Goal: Information Seeking & Learning: Get advice/opinions

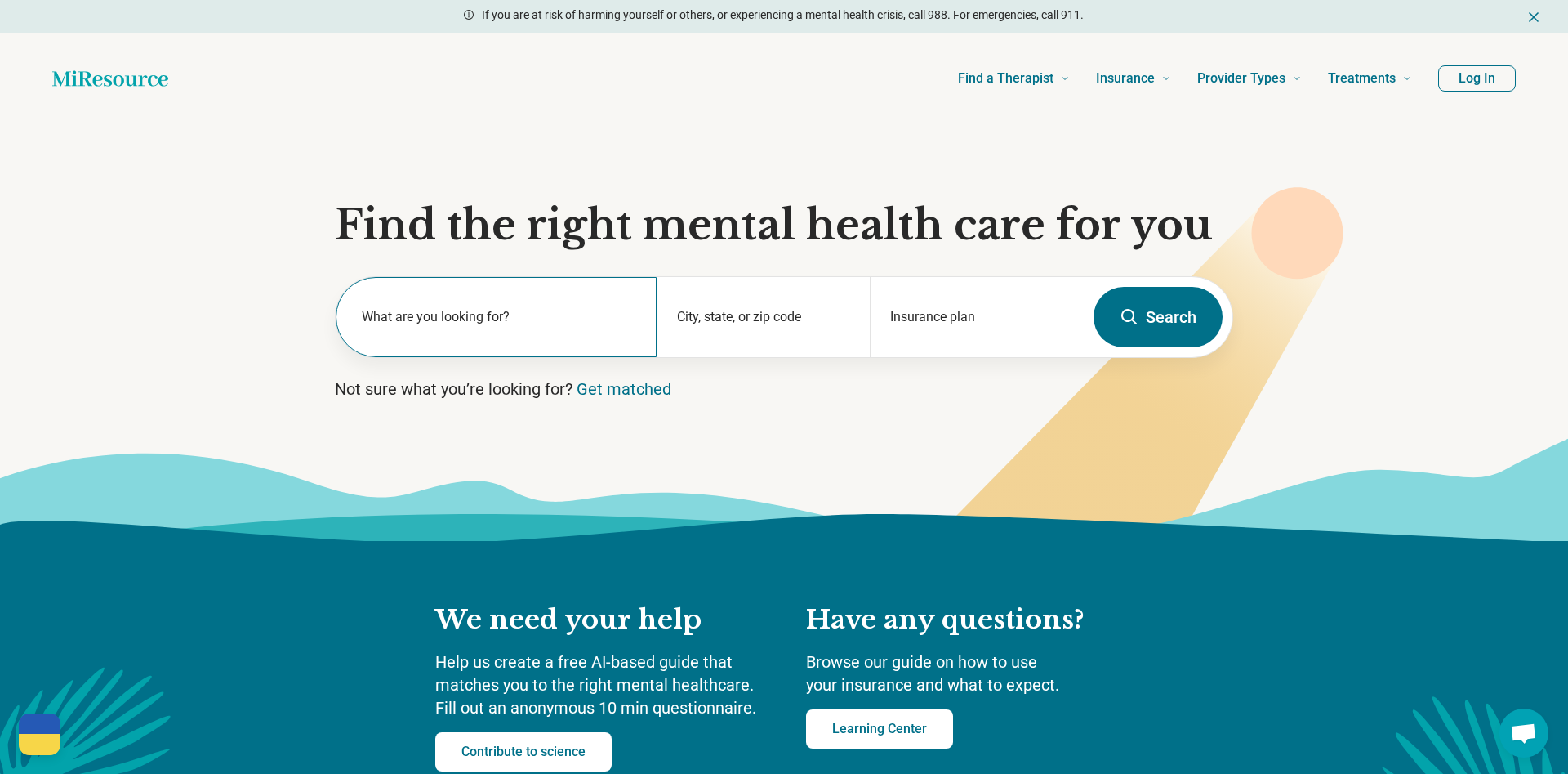
click at [482, 309] on label "What are you looking for?" at bounding box center [499, 317] width 275 height 20
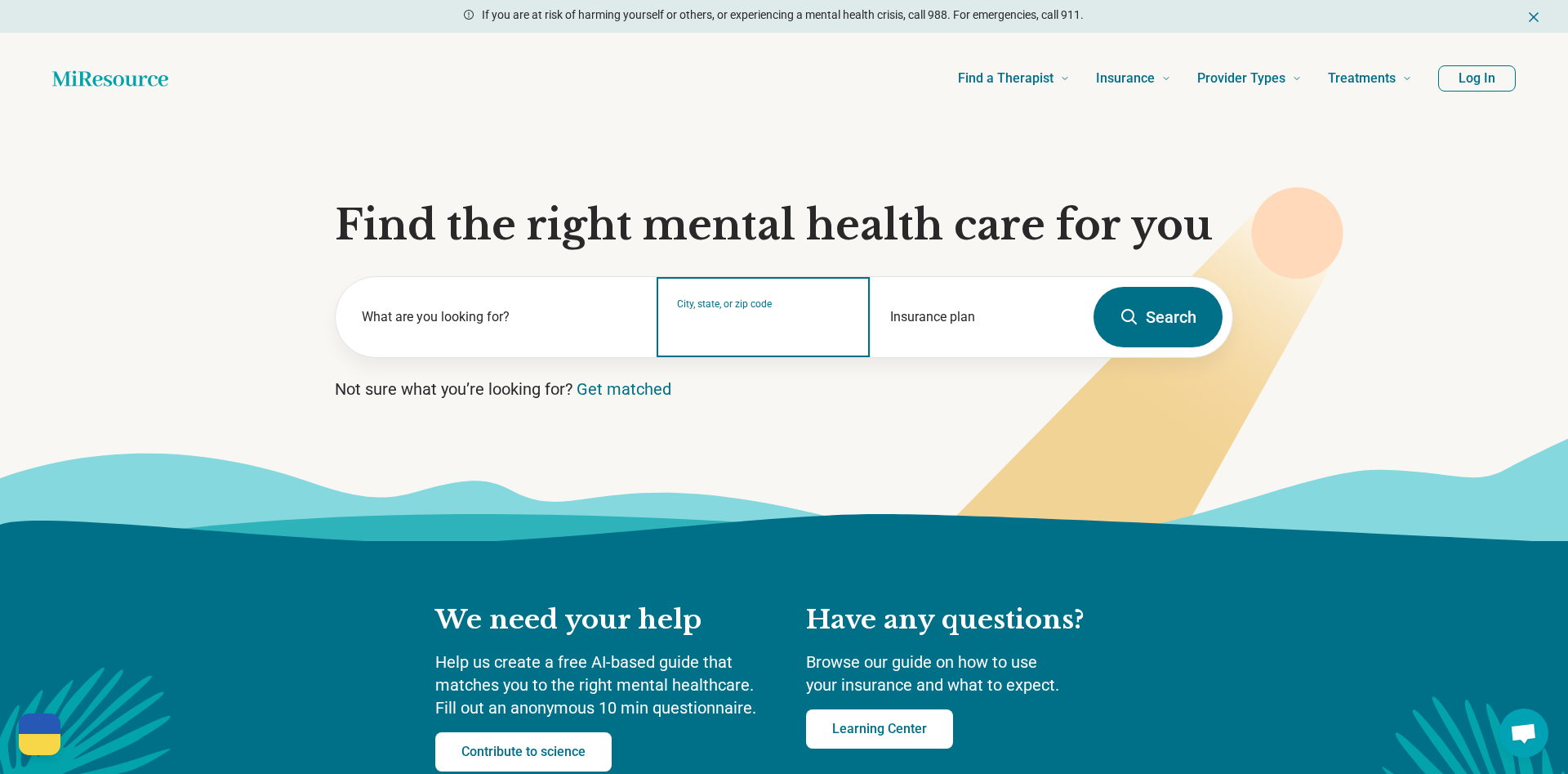
click at [789, 324] on input "City, state, or zip code" at bounding box center [764, 328] width 174 height 20
type input "*****"
click at [1094, 287] on button "Search" at bounding box center [1158, 317] width 129 height 60
click at [731, 331] on input "City, state, or zip code" at bounding box center [764, 328] width 174 height 20
type input "**********"
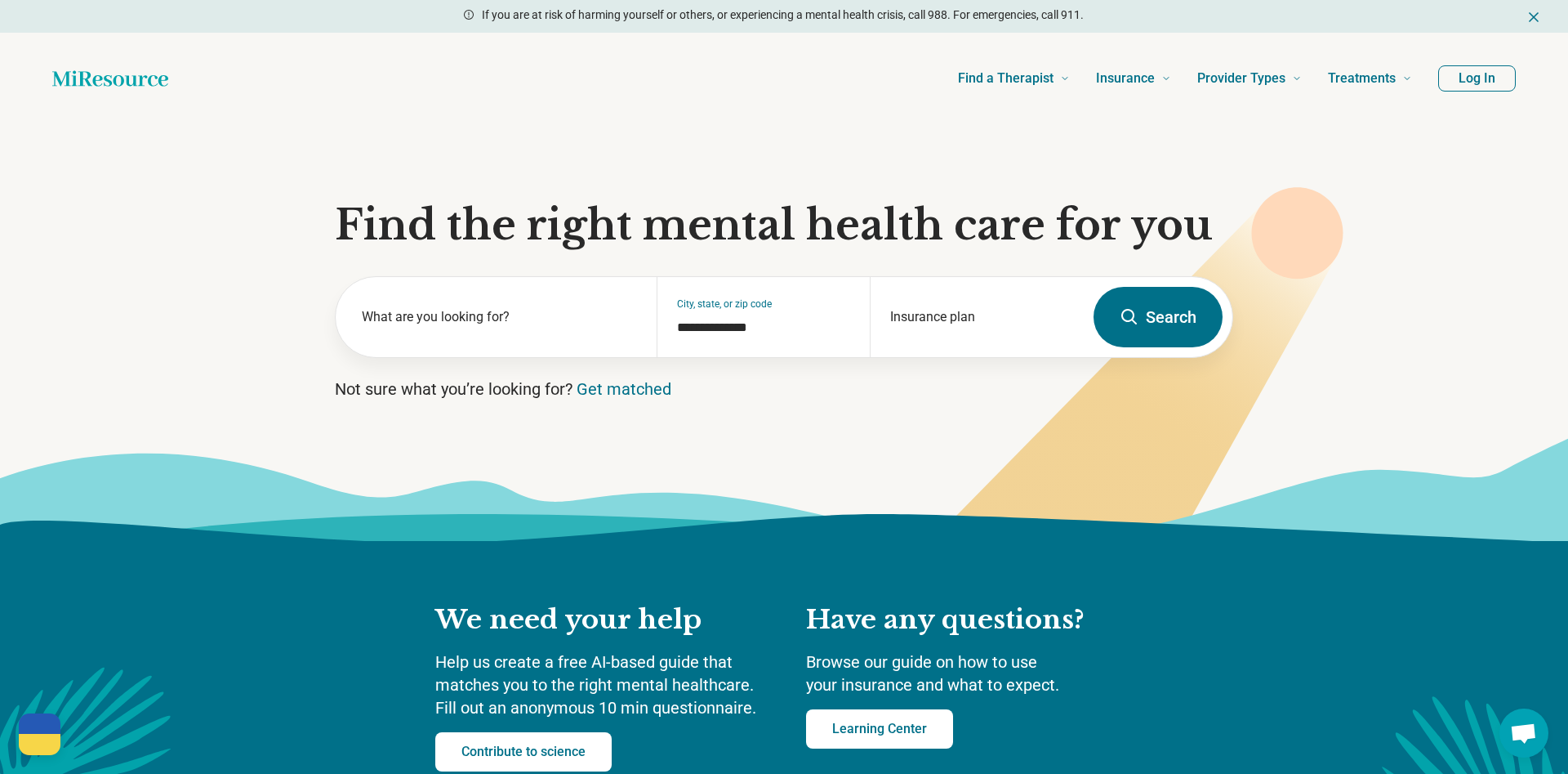
click at [1186, 320] on button "Search" at bounding box center [1158, 317] width 129 height 60
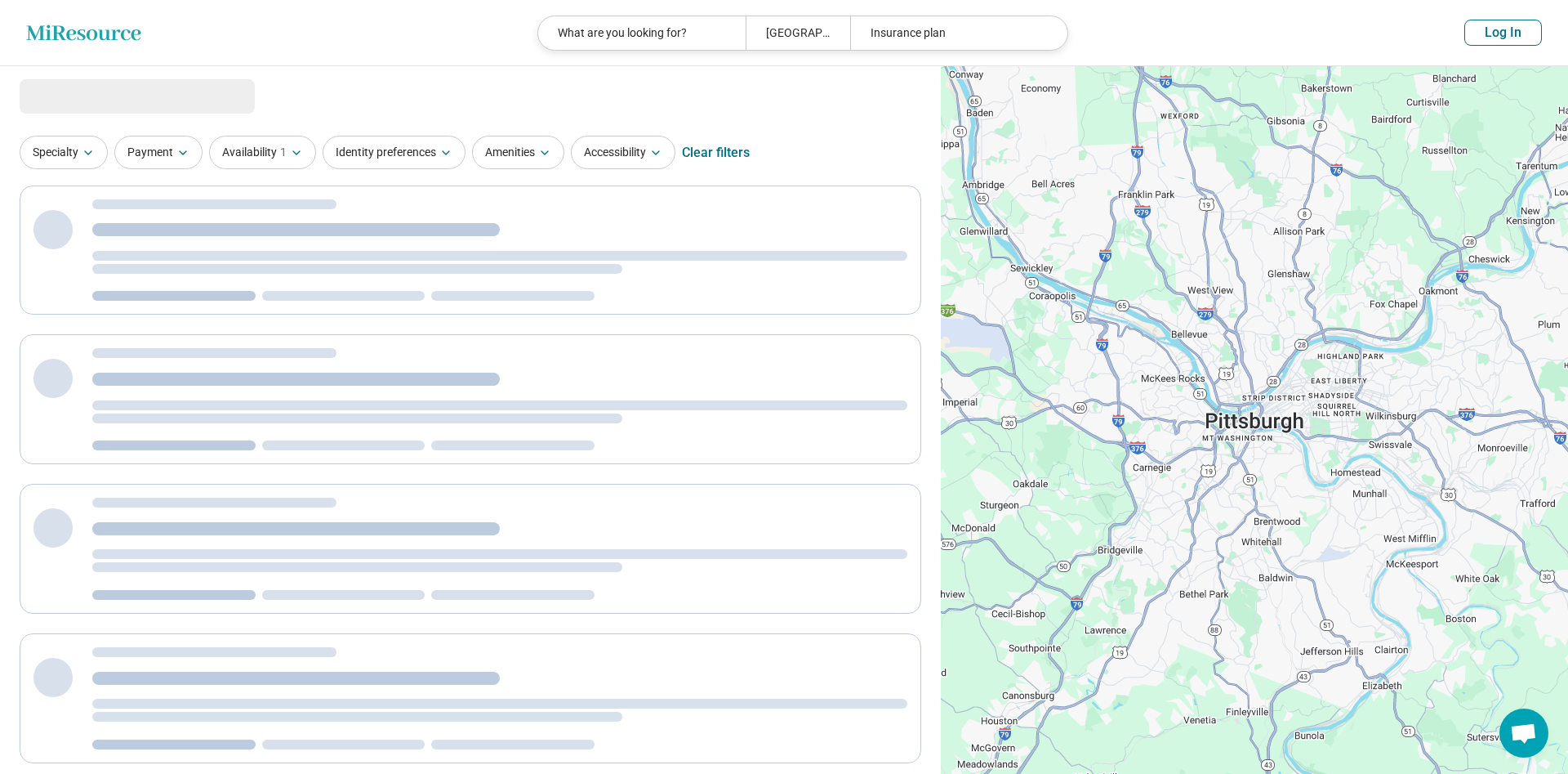
select select "***"
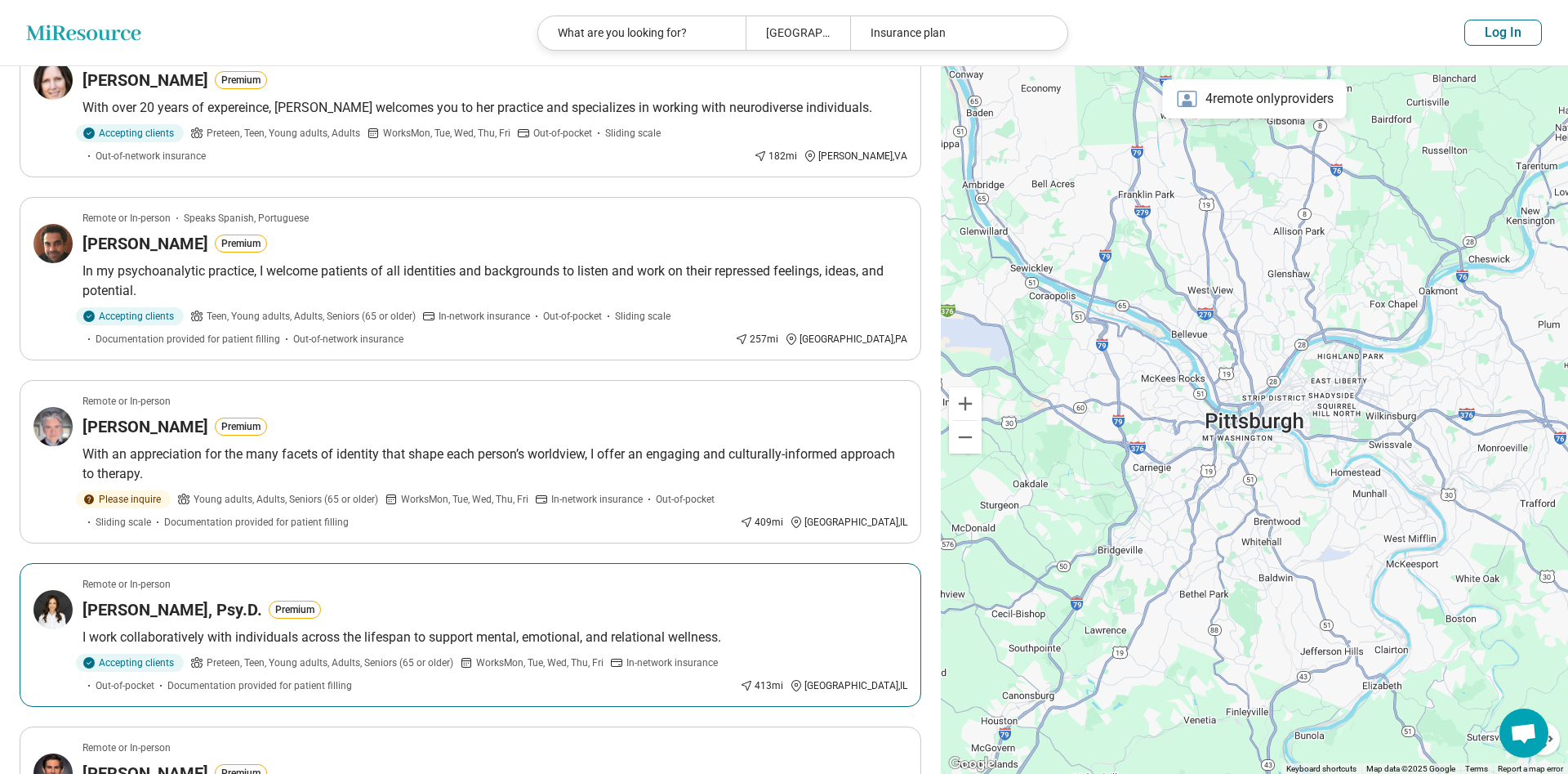
scroll to position [62, 0]
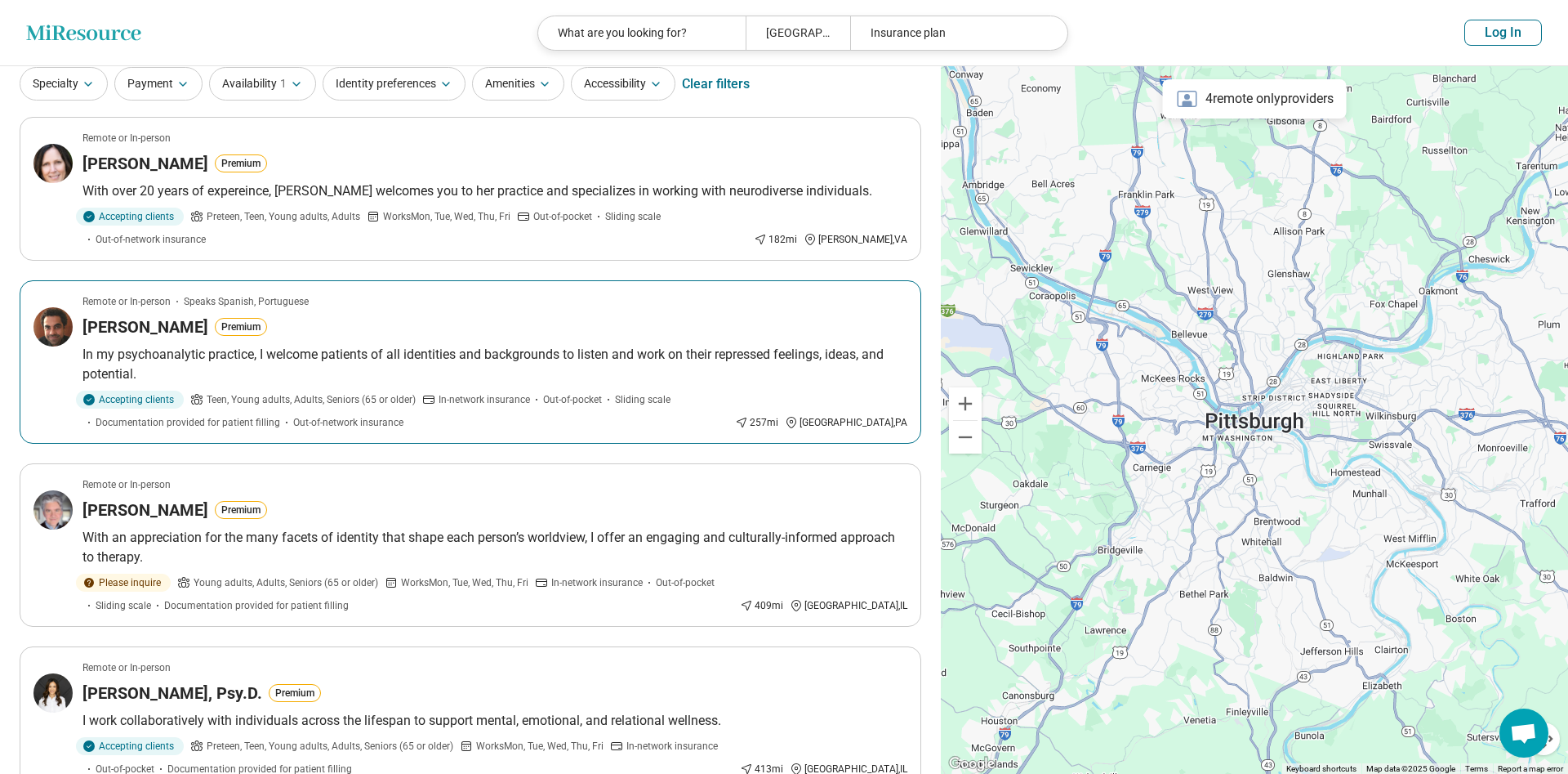
click at [680, 345] on p "In my psychoanalytic practice, I welcome patients of all identities and backgro…" at bounding box center [495, 364] width 824 height 39
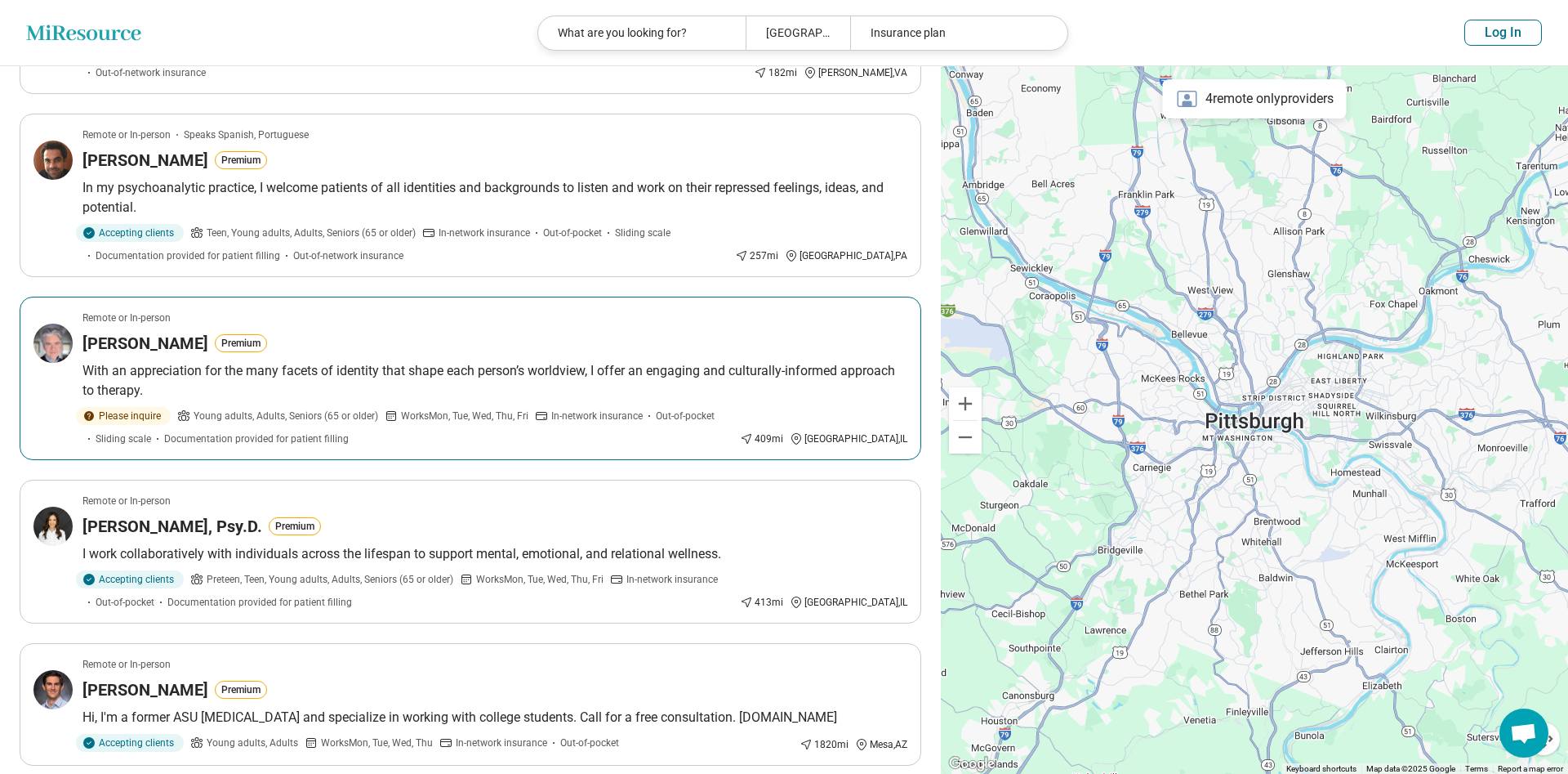
scroll to position [0, 0]
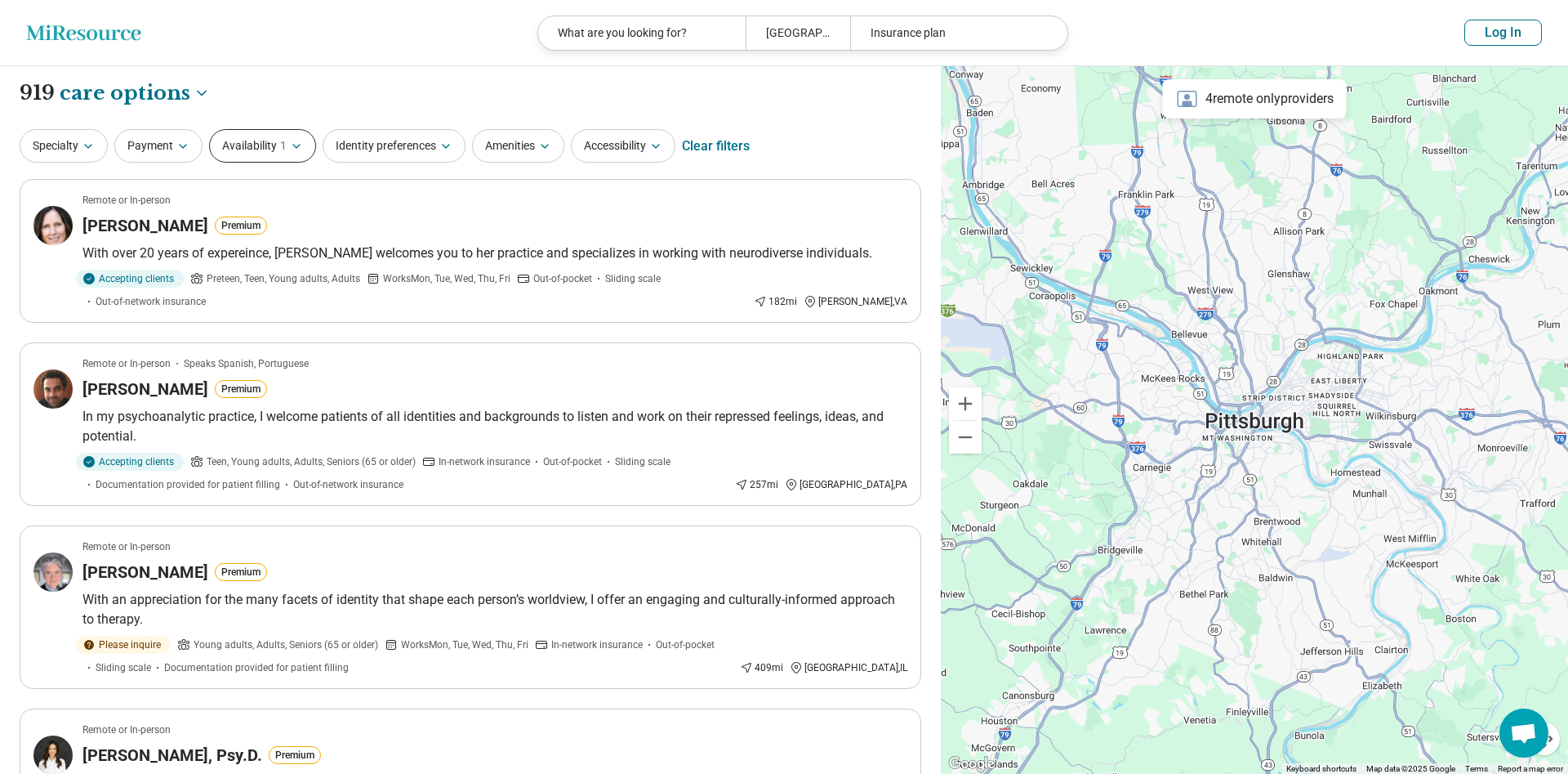
click at [291, 137] on button "Availability 1" at bounding box center [262, 146] width 107 height 34
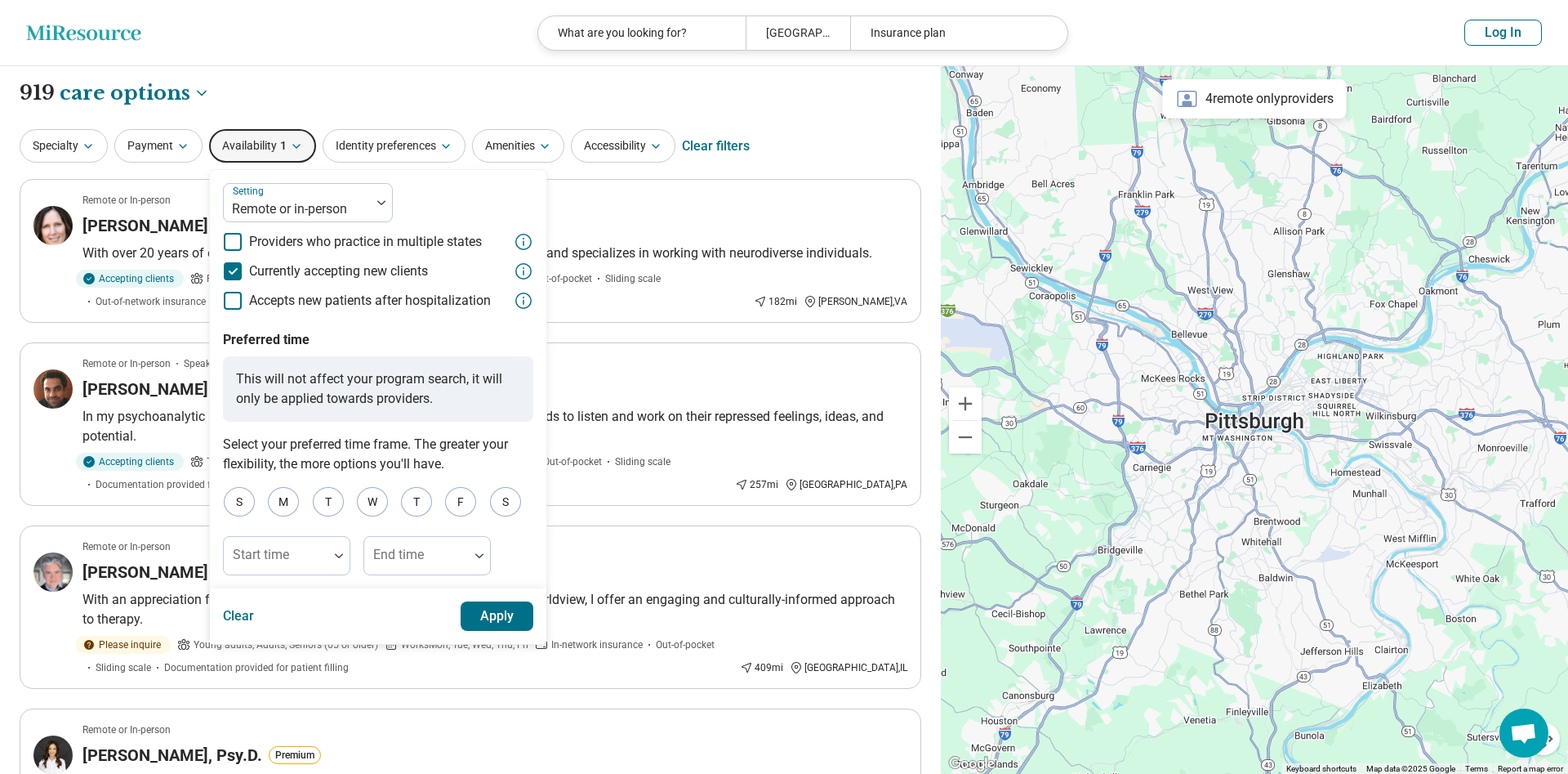
click at [293, 137] on button "Availability 1" at bounding box center [262, 146] width 107 height 34
click at [547, 147] on icon "button" at bounding box center [545, 146] width 13 height 13
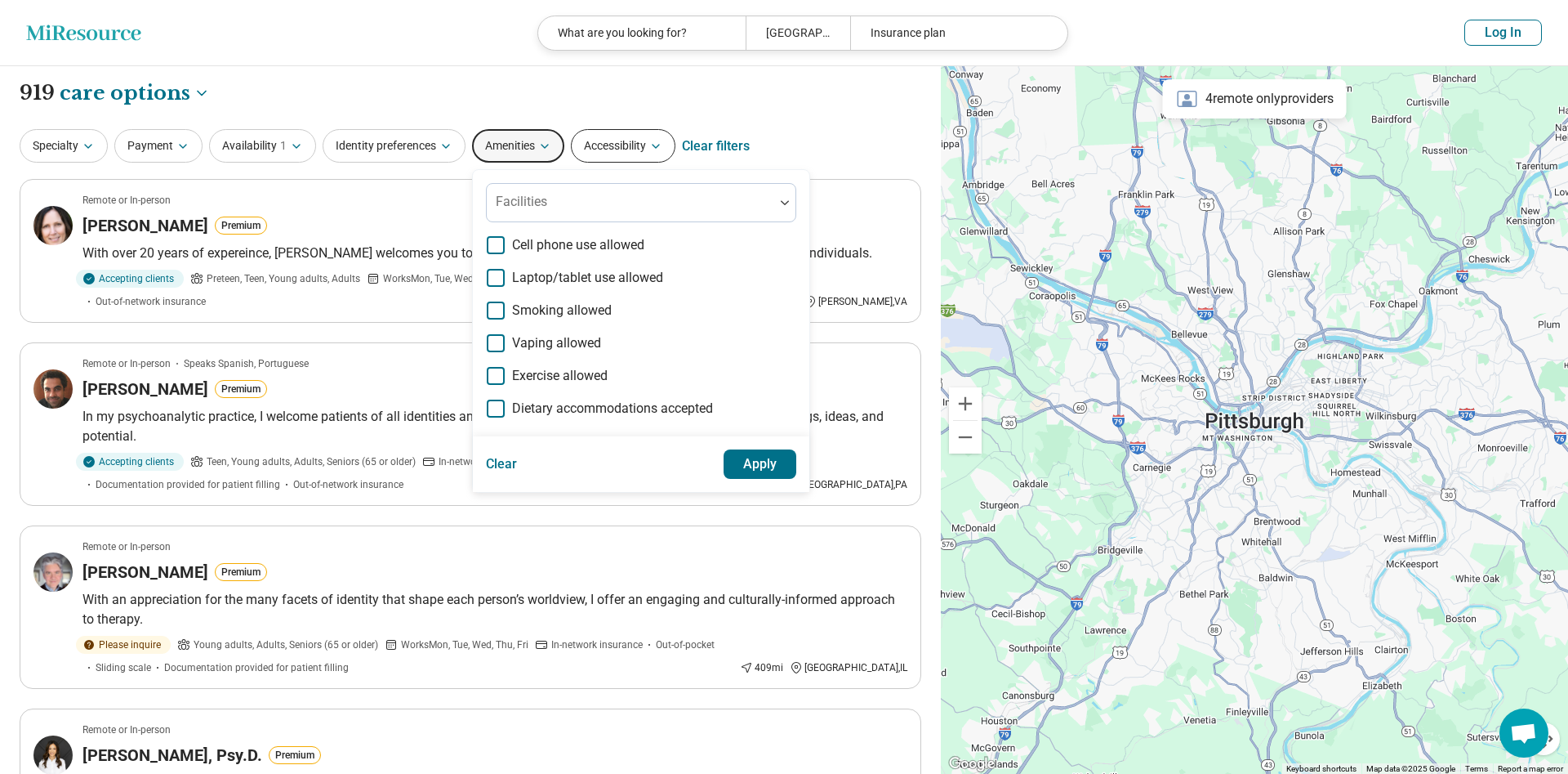
click at [657, 140] on icon "button" at bounding box center [656, 146] width 13 height 13
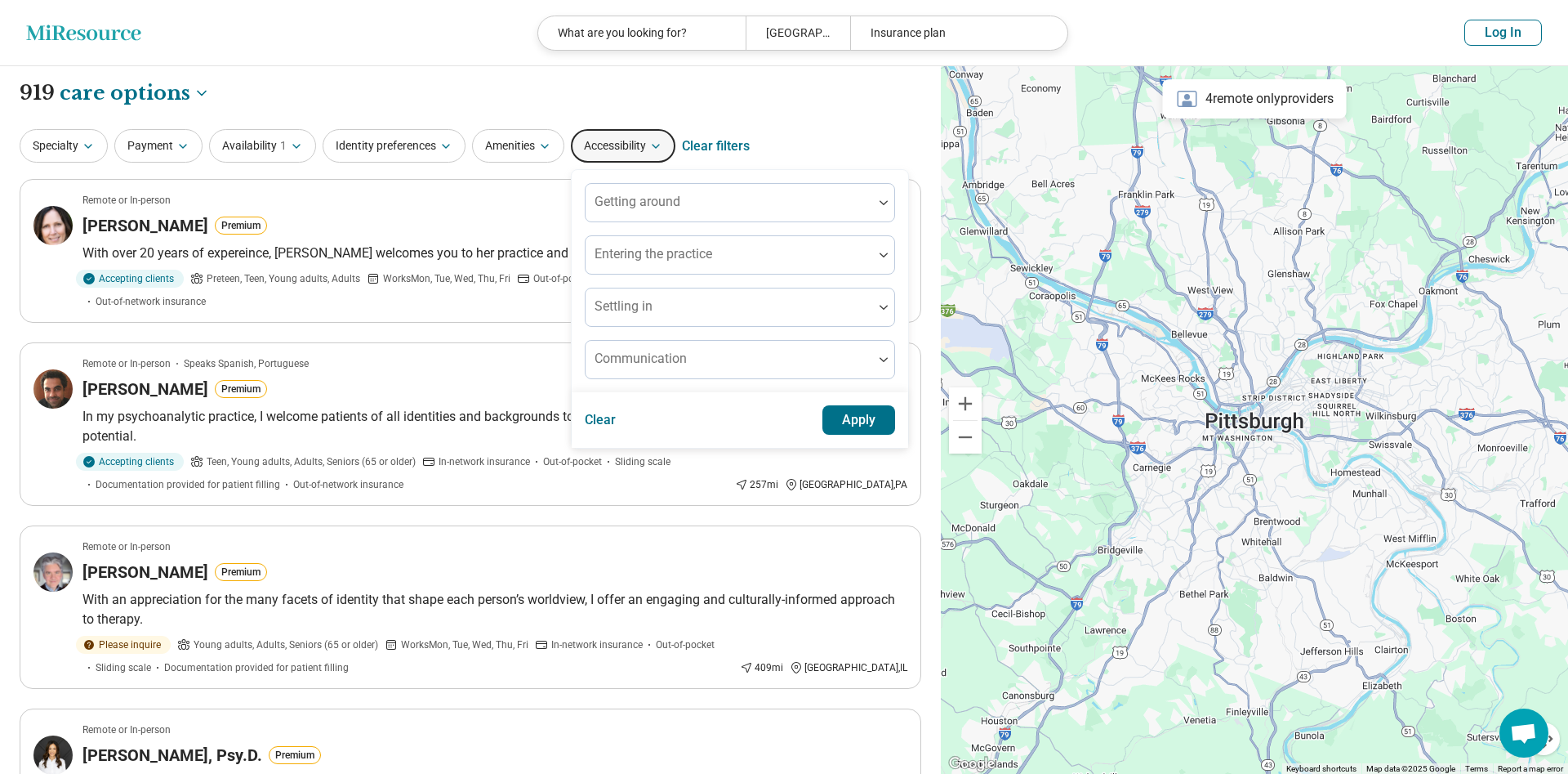
click at [661, 143] on icon "button" at bounding box center [656, 146] width 13 height 13
click at [450, 148] on icon "button" at bounding box center [446, 146] width 13 height 13
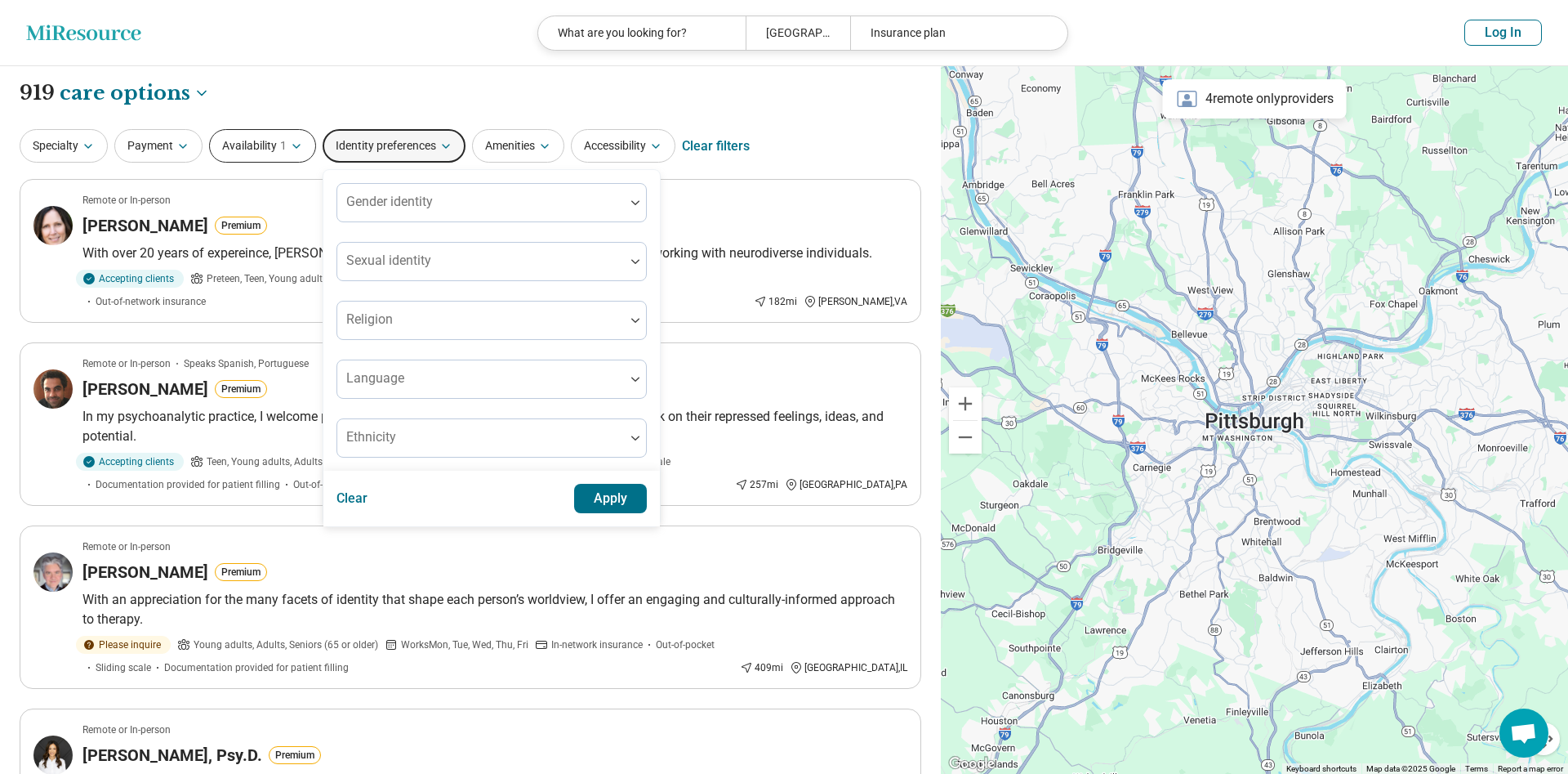
click at [308, 149] on button "Availability 1" at bounding box center [262, 146] width 107 height 34
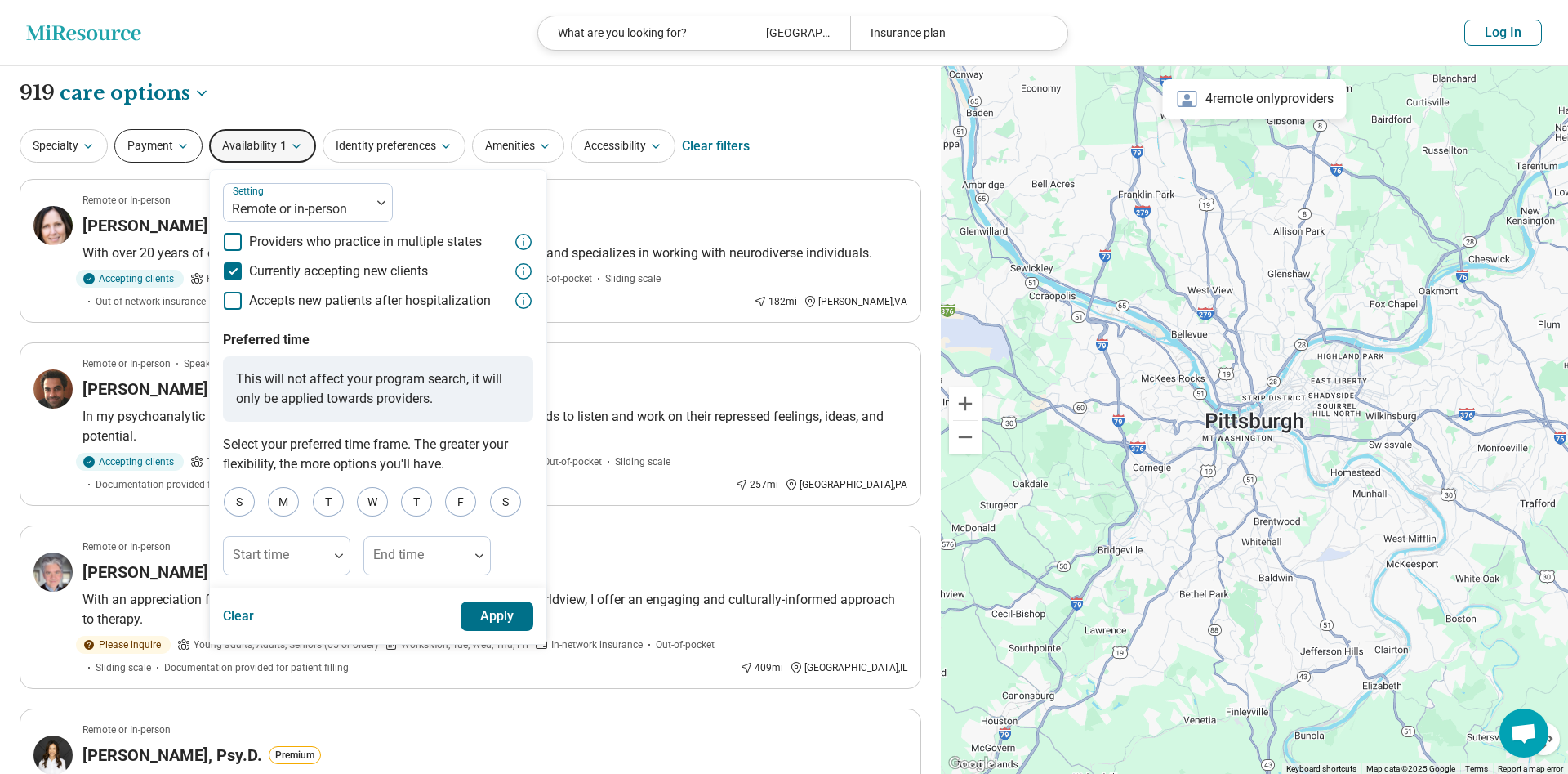
click at [195, 149] on button "Payment" at bounding box center [158, 146] width 88 height 34
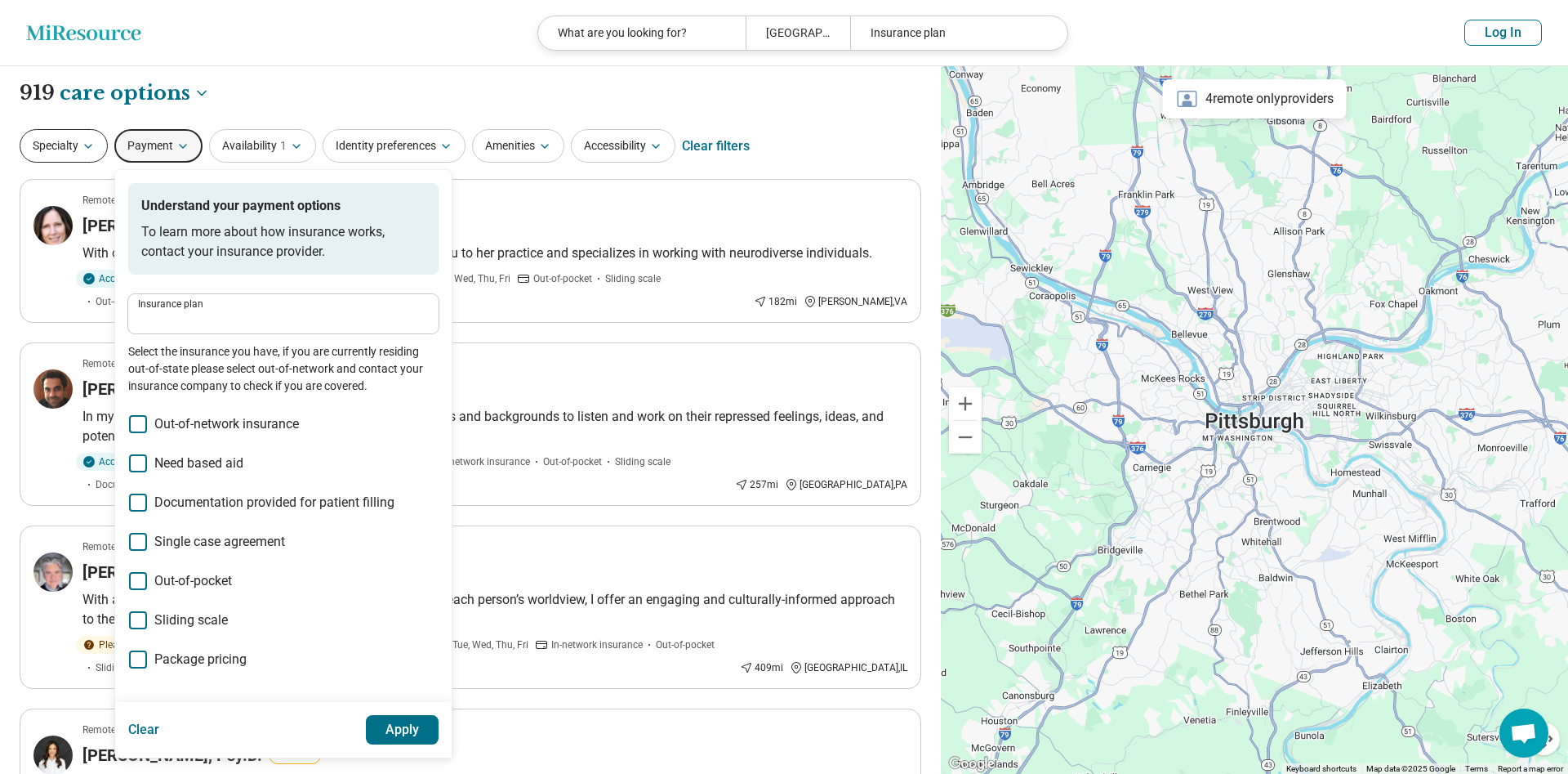
click at [90, 147] on icon "button" at bounding box center [88, 146] width 13 height 13
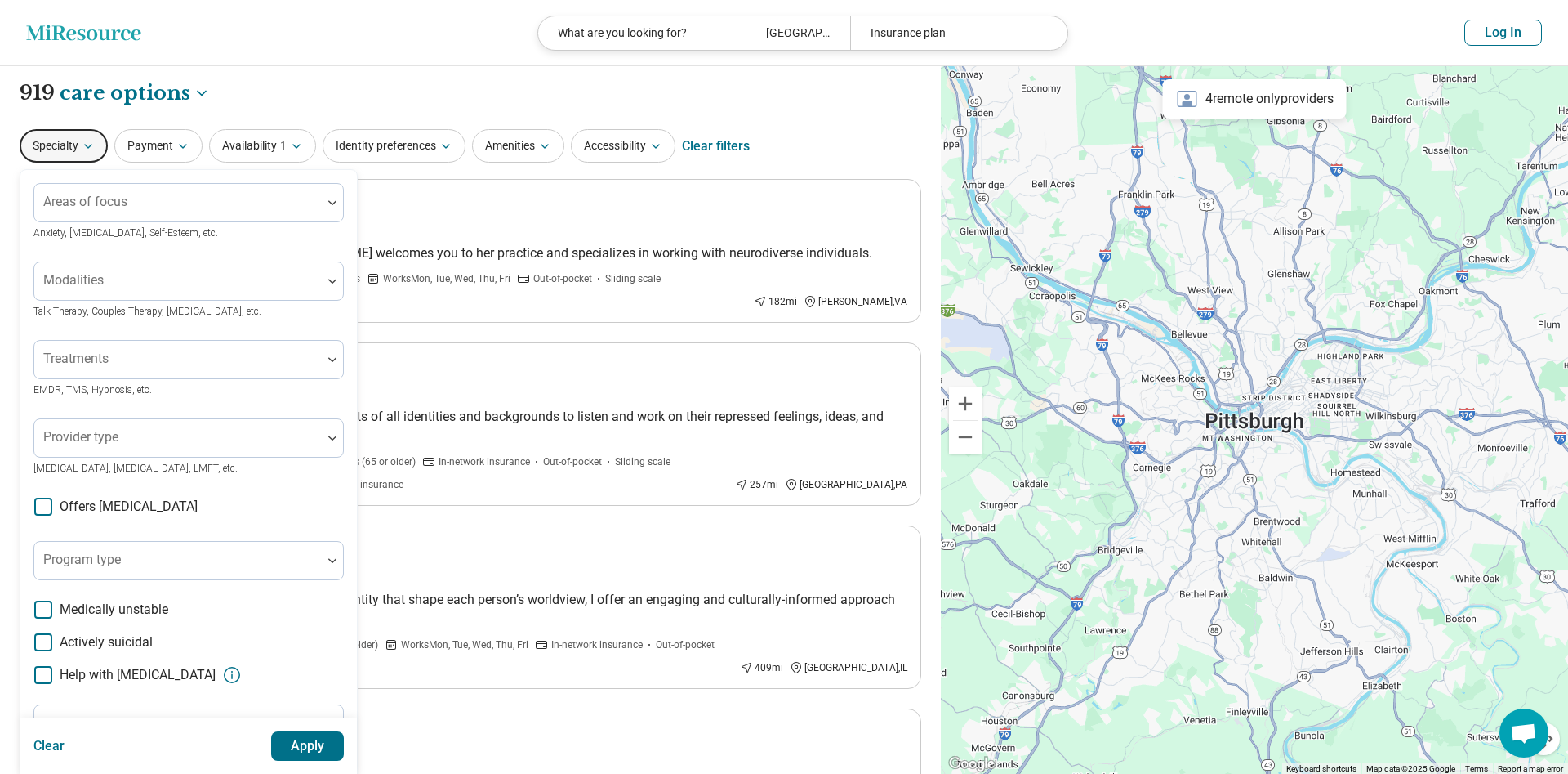
click at [63, 35] on icon "Miresource logo" at bounding box center [84, 33] width 115 height 16
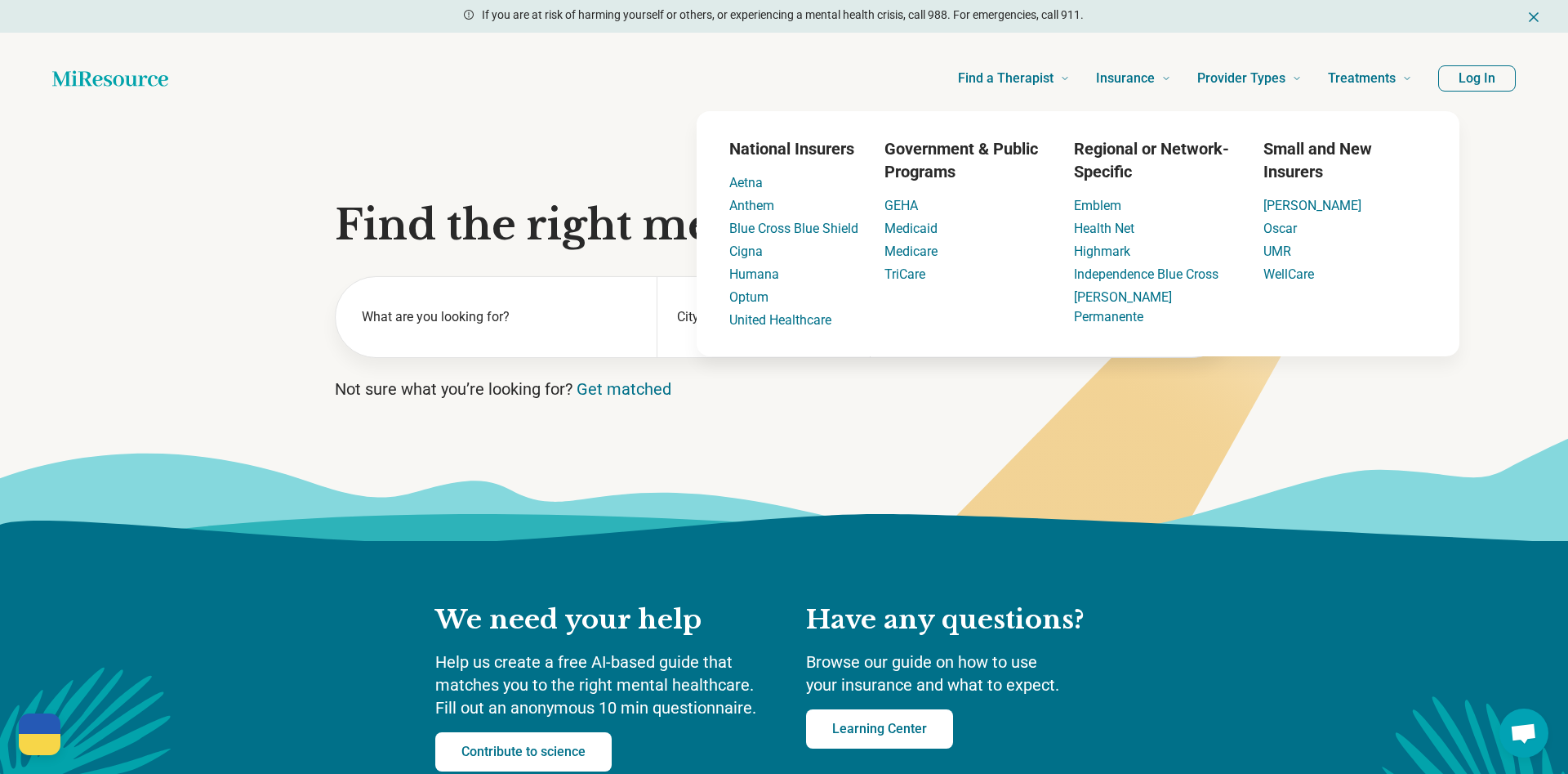
click at [676, 84] on div "Find a Therapist Mental Health Conditions [MEDICAL_DATA] Anxiety [MEDICAL_DATA]…" at bounding box center [803, 78] width 1218 height 66
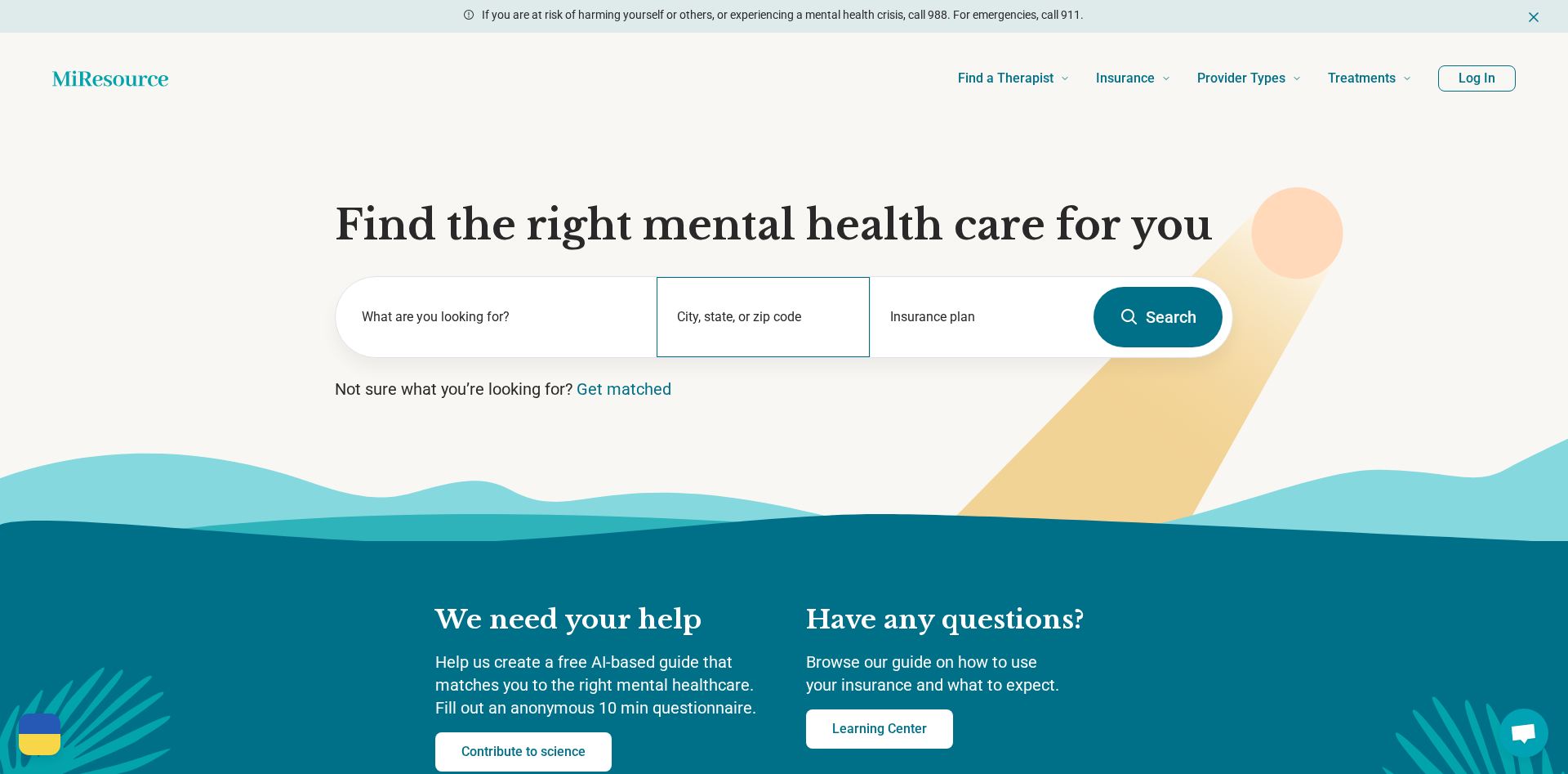
click at [774, 317] on div "City, state, or zip code" at bounding box center [763, 317] width 214 height 80
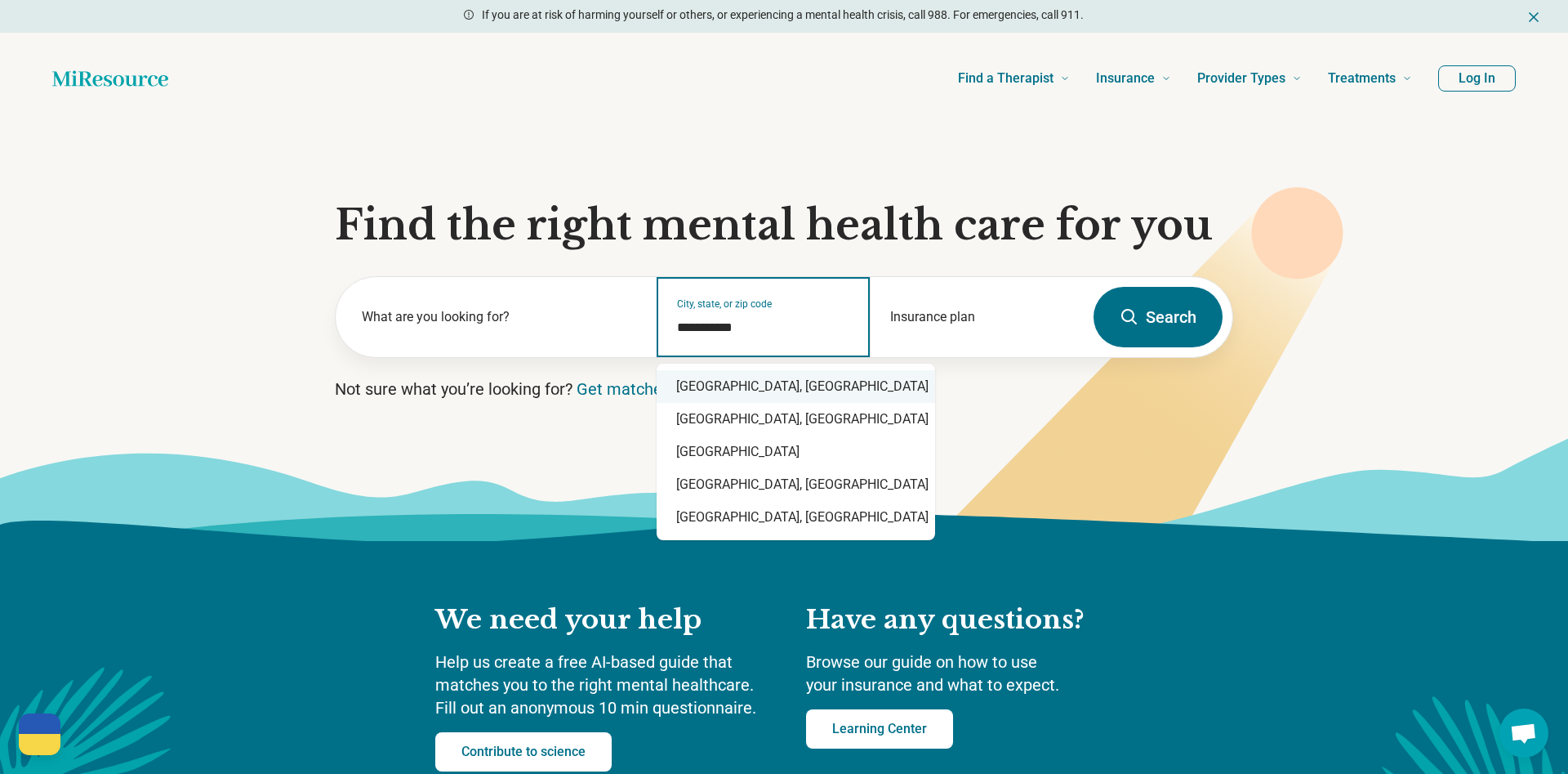
click at [691, 378] on div "Chesapeake, VA" at bounding box center [795, 386] width 278 height 33
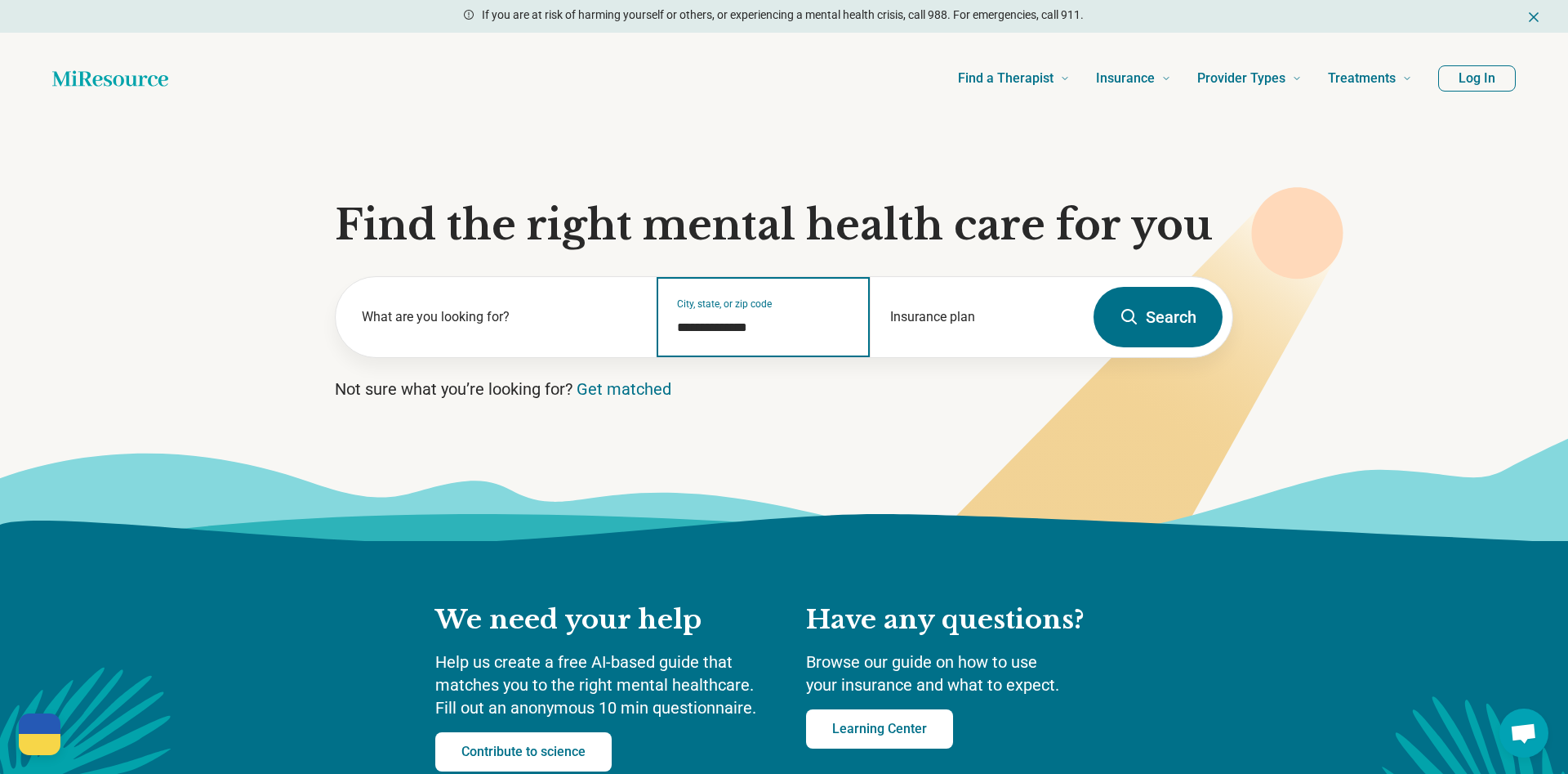
type input "**********"
click at [1190, 334] on button "Search" at bounding box center [1158, 317] width 129 height 60
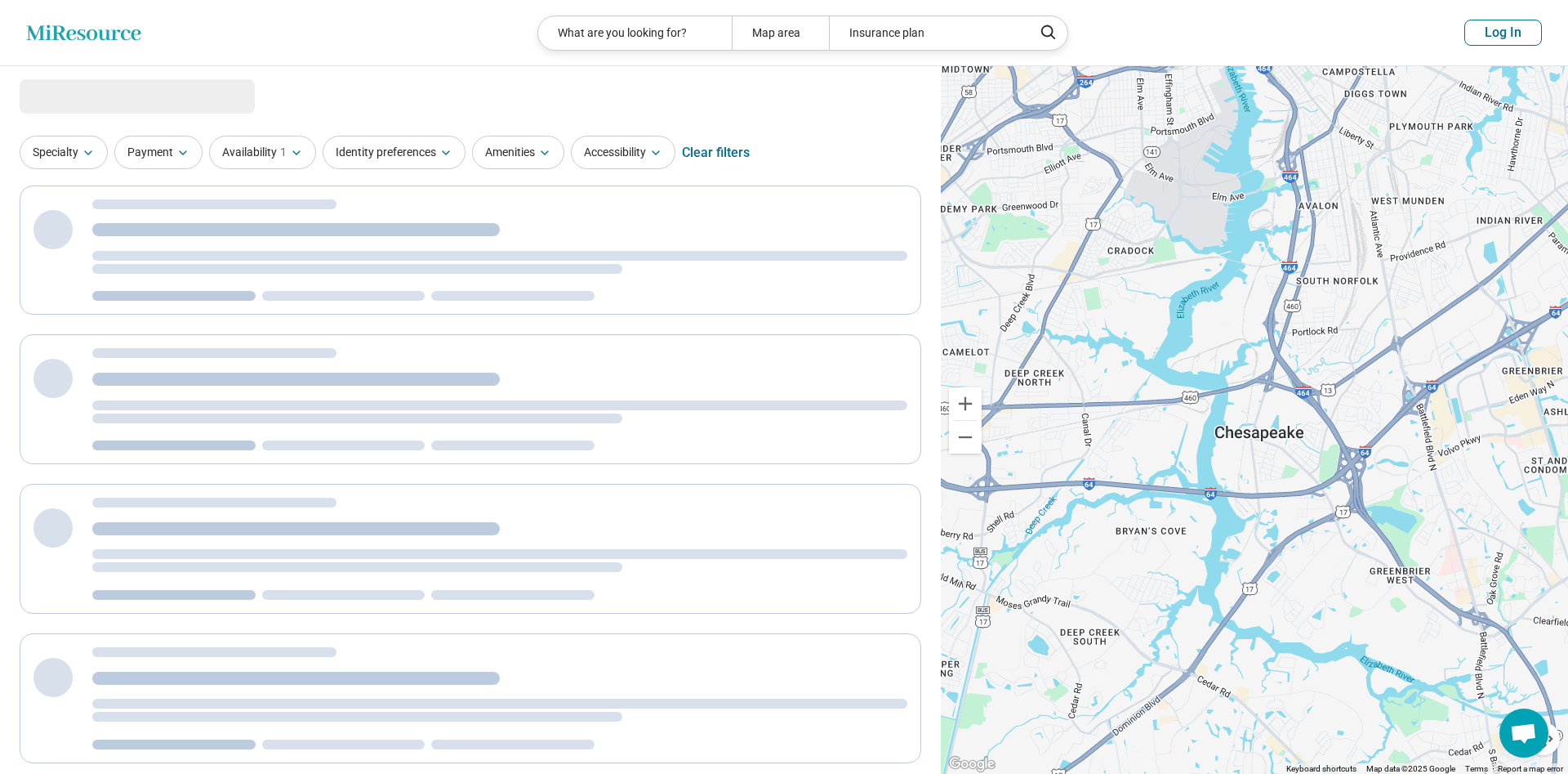
select select "***"
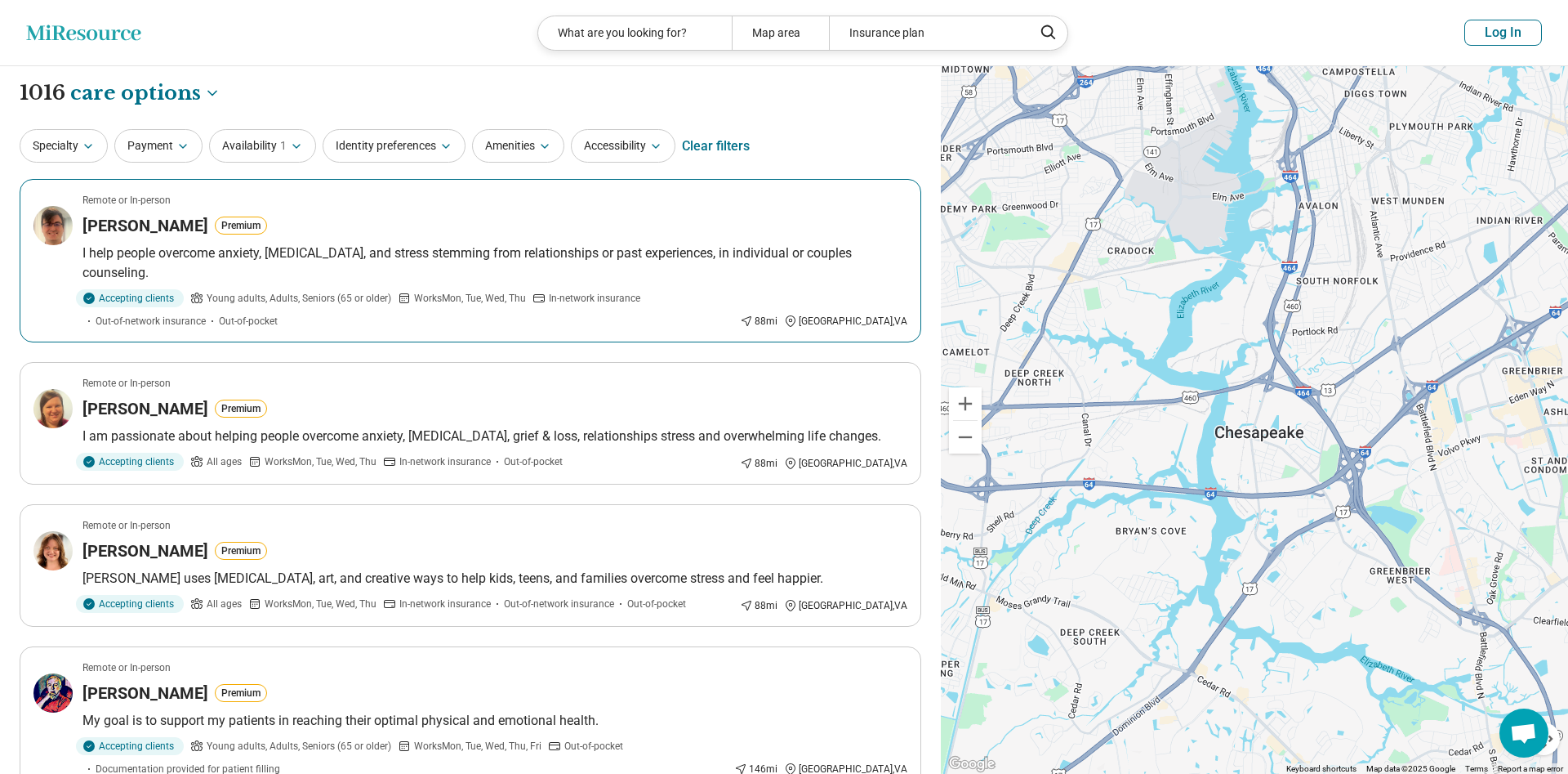
click at [849, 255] on p "I help people overcome anxiety, depression, and stress stemming from relationsh…" at bounding box center [495, 263] width 824 height 39
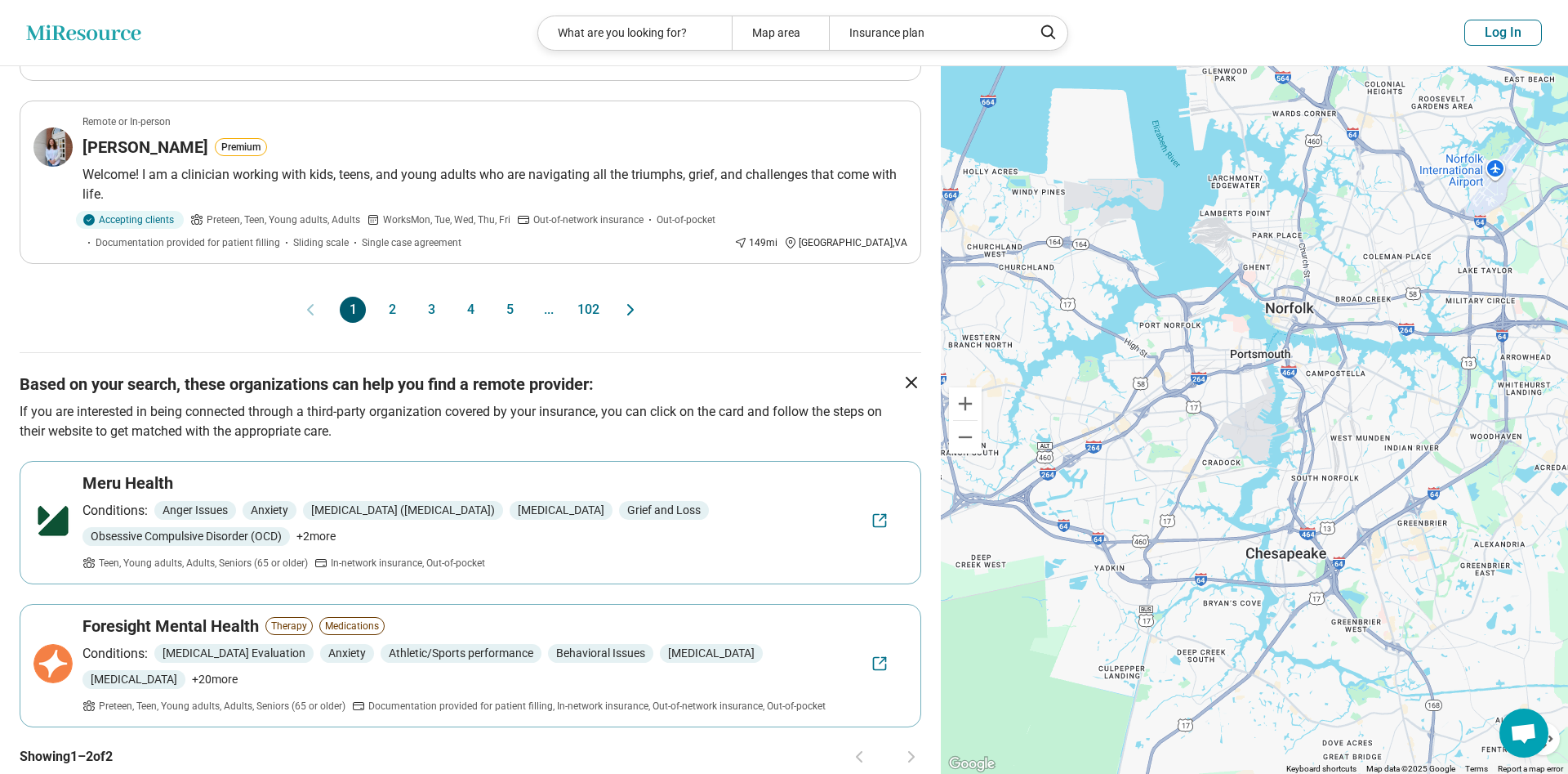
scroll to position [1912, 0]
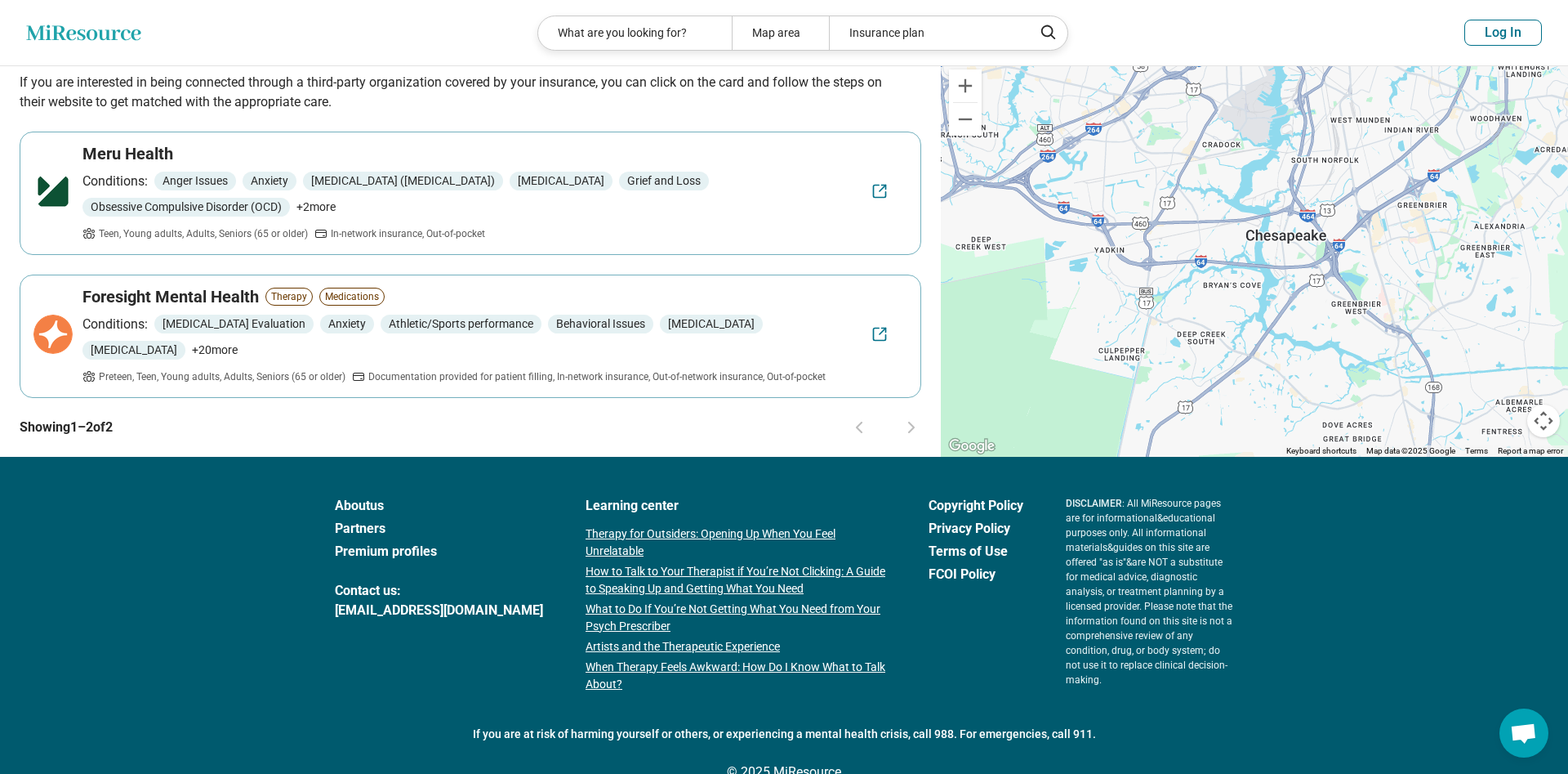
click at [391, 541] on link "Premium profiles" at bounding box center [439, 551] width 208 height 20
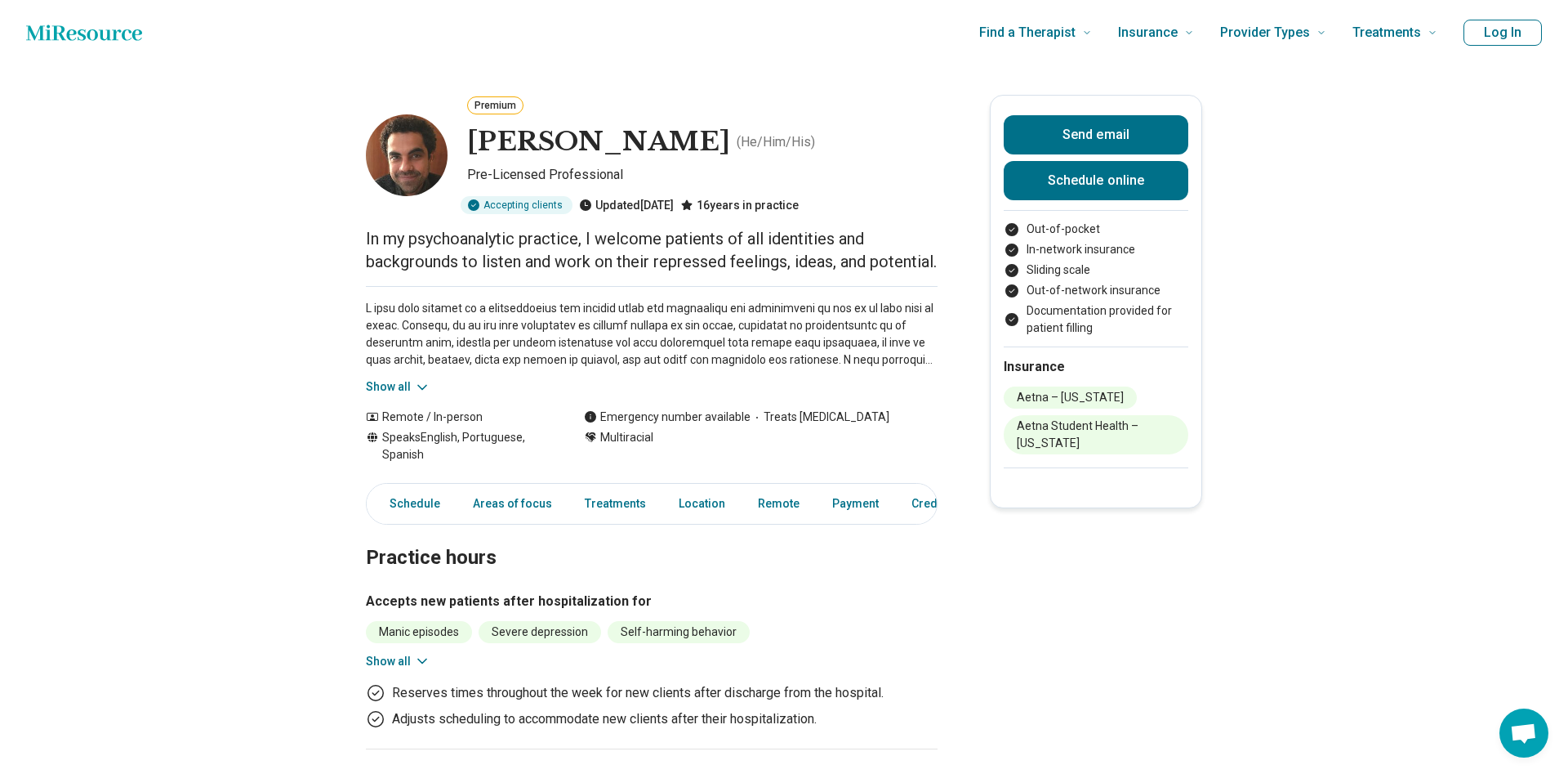
click at [410, 395] on button "Show all" at bounding box center [398, 387] width 65 height 17
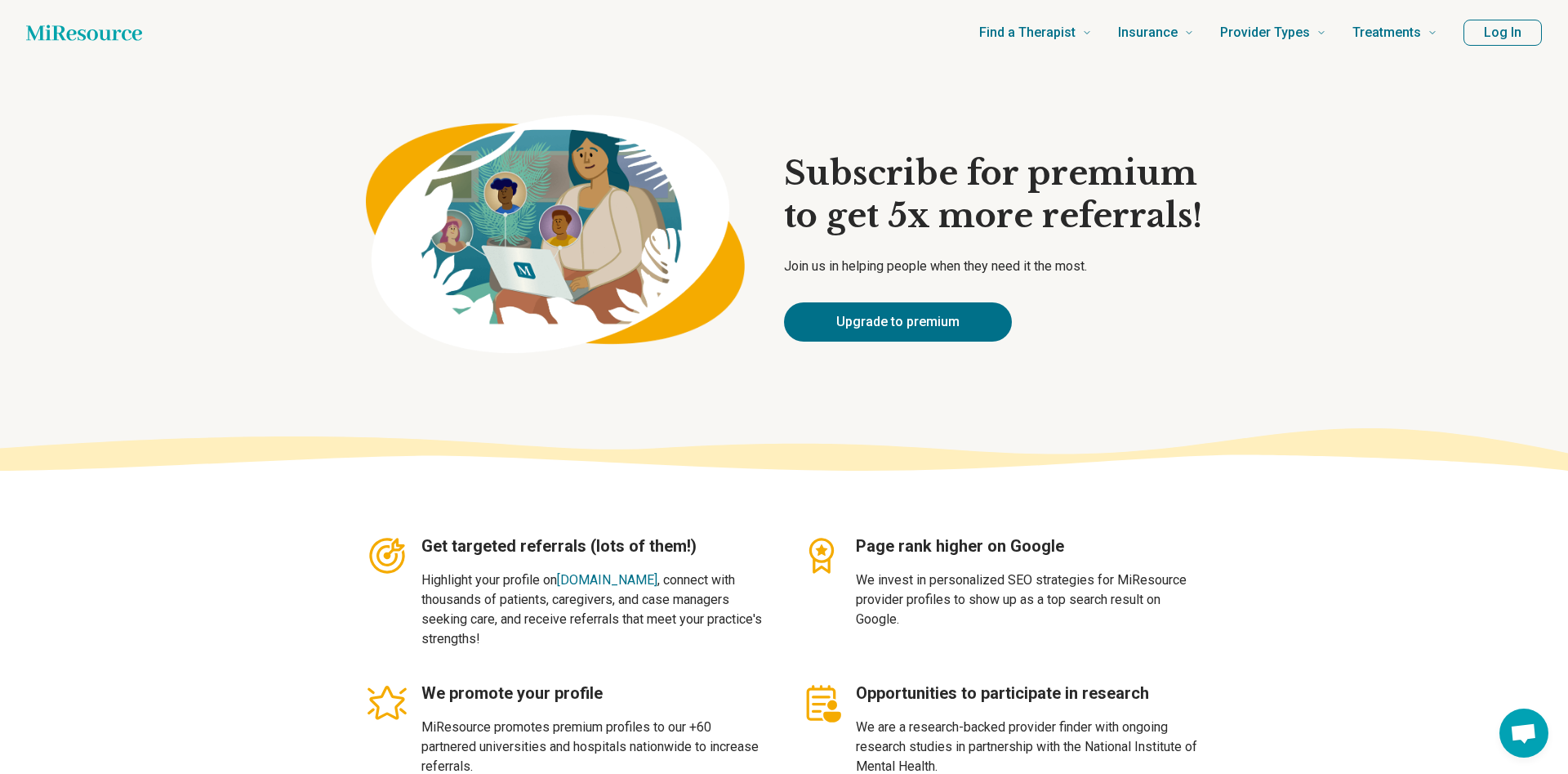
click at [124, 38] on icon "Home page" at bounding box center [84, 32] width 116 height 15
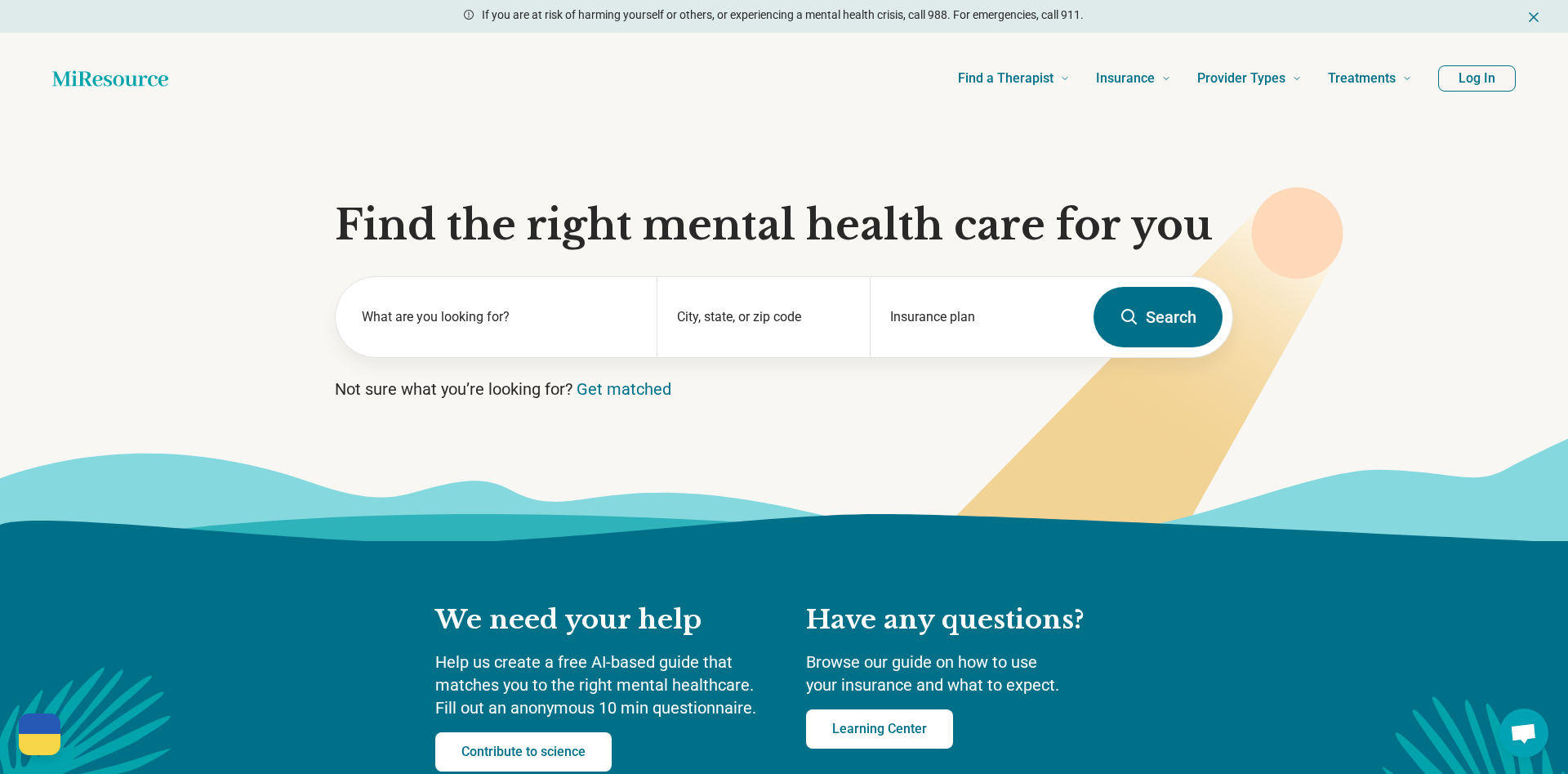
click at [1258, 590] on div "We need your help Help us create a free AI-based guide that matches you to the …" at bounding box center [784, 706] width 1568 height 329
type textarea "*"
